Goal: Task Accomplishment & Management: Manage account settings

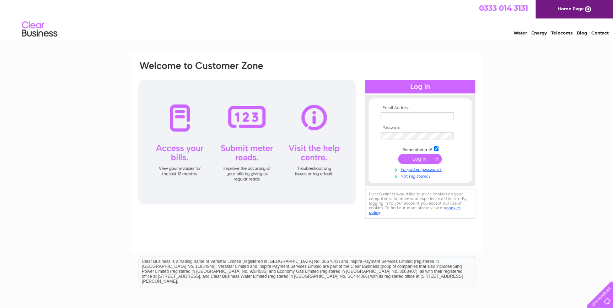
click at [417, 177] on link "Not registered?" at bounding box center [421, 175] width 81 height 7
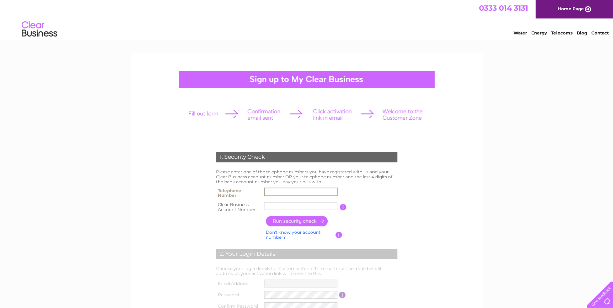
click at [282, 192] on input "text" at bounding box center [301, 192] width 74 height 9
type input "01708756020"
click at [277, 205] on input "text" at bounding box center [300, 206] width 73 height 8
click at [279, 221] on input "button" at bounding box center [297, 221] width 63 height 10
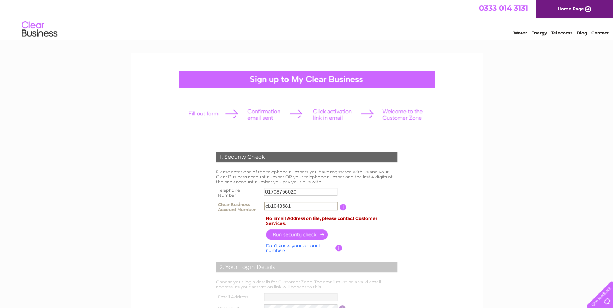
click at [269, 208] on input "cb1043681" at bounding box center [301, 206] width 74 height 9
click at [271, 207] on input "cb1043681" at bounding box center [301, 206] width 74 height 9
type input "CB1043681"
click at [284, 235] on input "button" at bounding box center [297, 235] width 63 height 10
click at [563, 34] on link "Telecoms" at bounding box center [562, 32] width 21 height 5
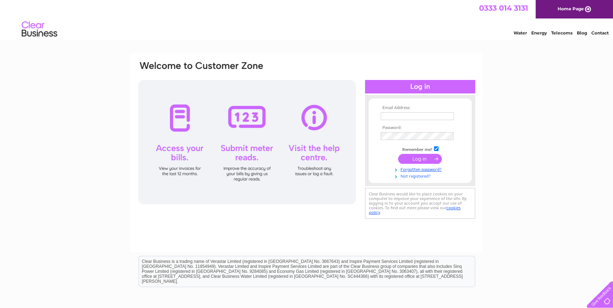
click at [414, 177] on link "Not registered?" at bounding box center [421, 175] width 81 height 7
click at [386, 115] on input "text" at bounding box center [417, 116] width 73 height 8
click at [552, 94] on div "Email Address: Password:" at bounding box center [306, 213] width 613 height 321
click at [424, 176] on link "Not registered?" at bounding box center [421, 175] width 81 height 7
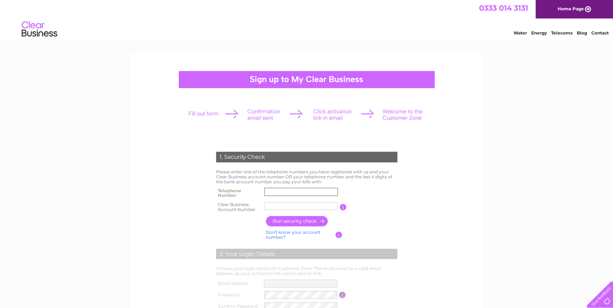
click at [269, 194] on input "text" at bounding box center [301, 192] width 74 height 9
type input "01708739724"
click at [273, 208] on input "text" at bounding box center [300, 206] width 73 height 8
type input "c"
type input "CB1043681"
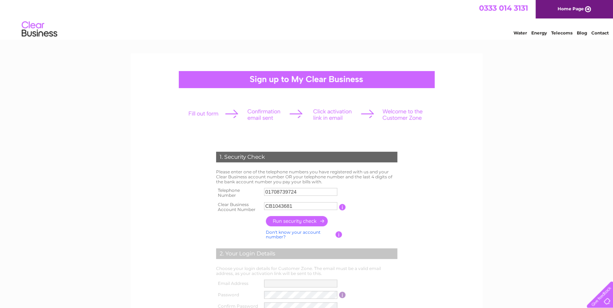
click at [298, 219] on input "button" at bounding box center [297, 221] width 63 height 10
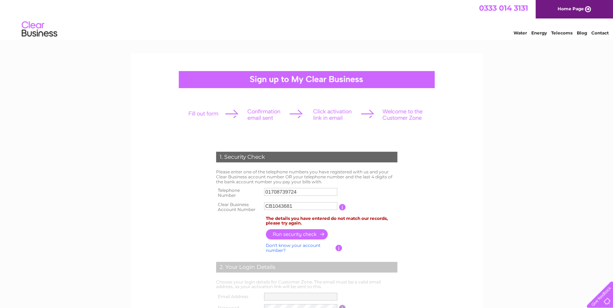
click at [299, 193] on input "01708739724" at bounding box center [300, 192] width 73 height 8
type input "01708756020"
click at [296, 232] on input "button" at bounding box center [297, 234] width 63 height 10
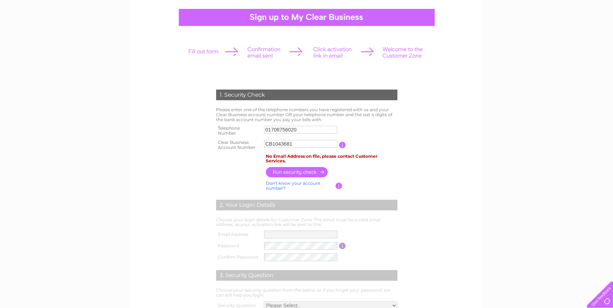
scroll to position [64, 0]
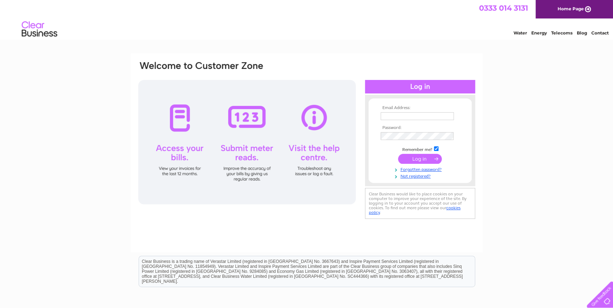
click at [399, 115] on input "text" at bounding box center [417, 116] width 73 height 8
type input "archers1@sky.com"
click at [424, 161] on input "submit" at bounding box center [420, 160] width 44 height 10
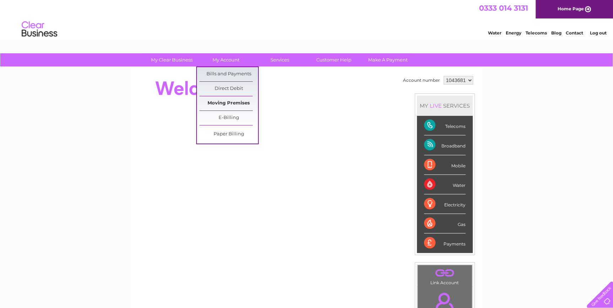
click at [220, 101] on link "Moving Premises" at bounding box center [229, 103] width 59 height 14
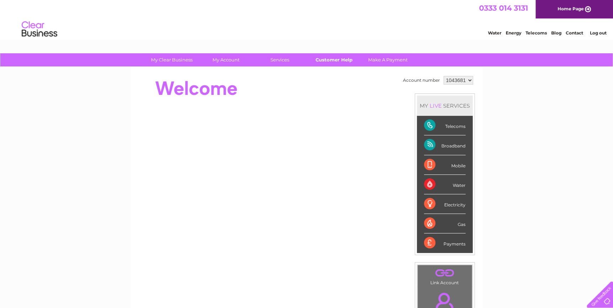
click at [330, 58] on link "Customer Help" at bounding box center [334, 59] width 59 height 13
